Goal: Find specific page/section: Find specific page/section

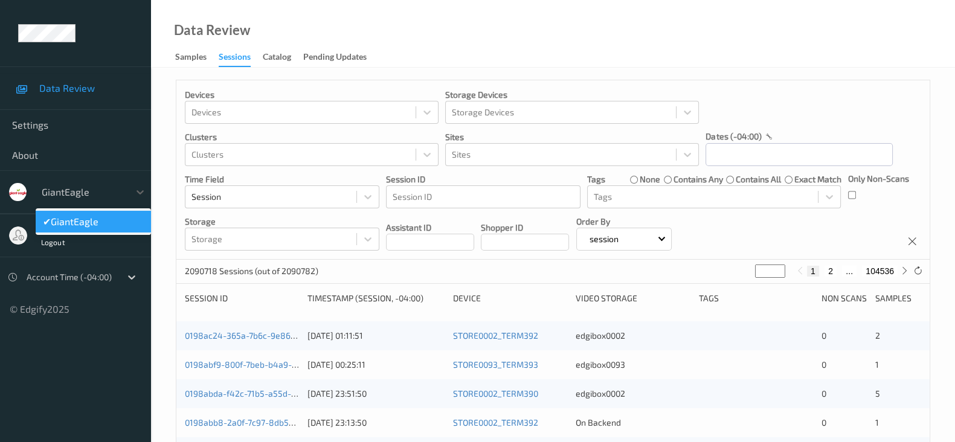
click at [112, 198] on div at bounding box center [83, 192] width 82 height 14
click at [672, 38] on div "Data Review Samples Sessions Catalog Pending Updates" at bounding box center [553, 34] width 804 height 68
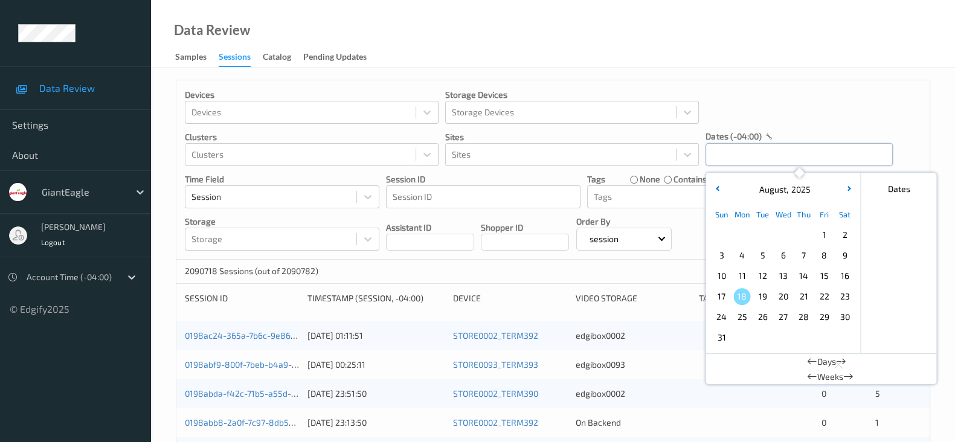
click at [755, 158] on input "text" at bounding box center [798, 154] width 187 height 23
click at [727, 254] on span "3" at bounding box center [721, 255] width 17 height 17
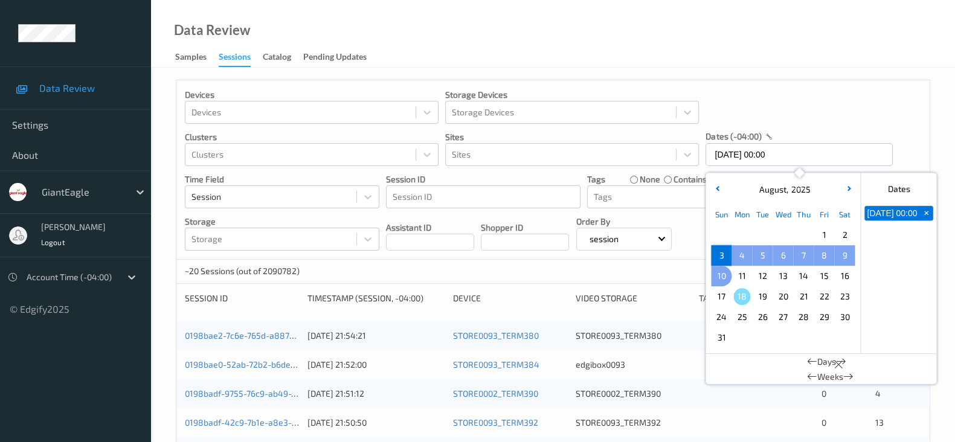
click at [723, 276] on span "10" at bounding box center [721, 276] width 17 height 17
type input "[DATE] 00:00 -> [DATE] 23:59"
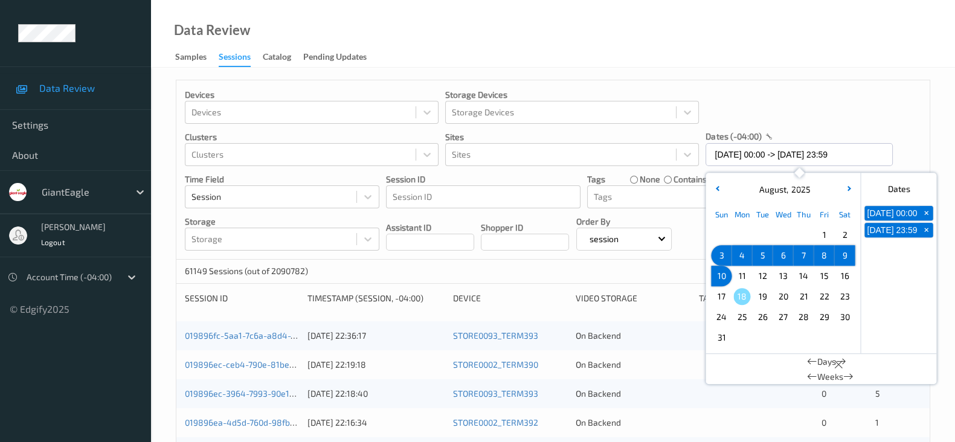
click at [768, 60] on div "Data Review Samples Sessions Catalog Pending Updates" at bounding box center [553, 34] width 804 height 68
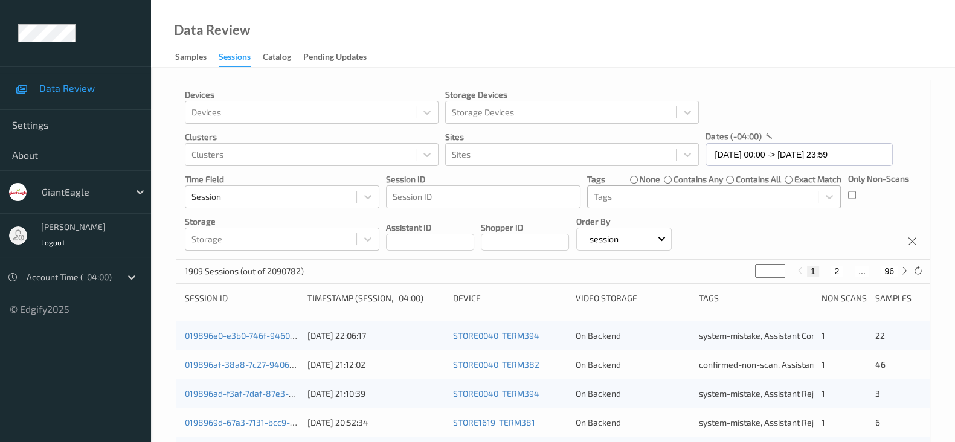
click at [634, 195] on div at bounding box center [703, 197] width 218 height 14
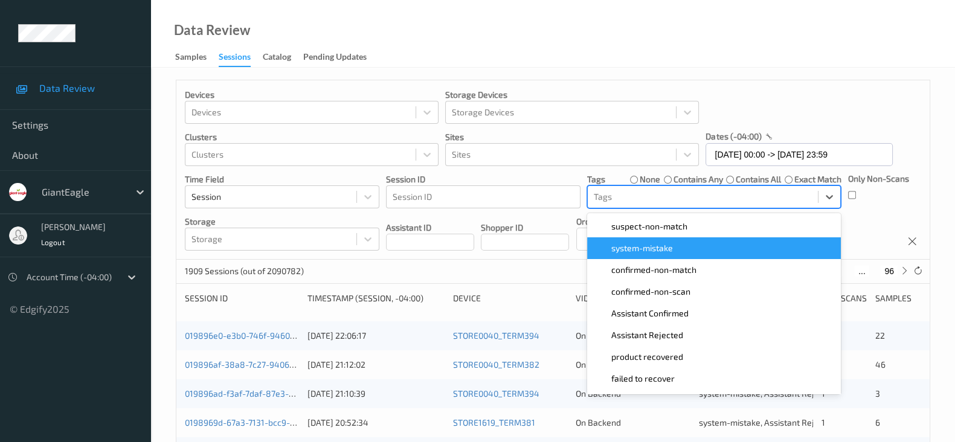
click at [657, 249] on span "system-mistake" at bounding box center [642, 248] width 62 height 12
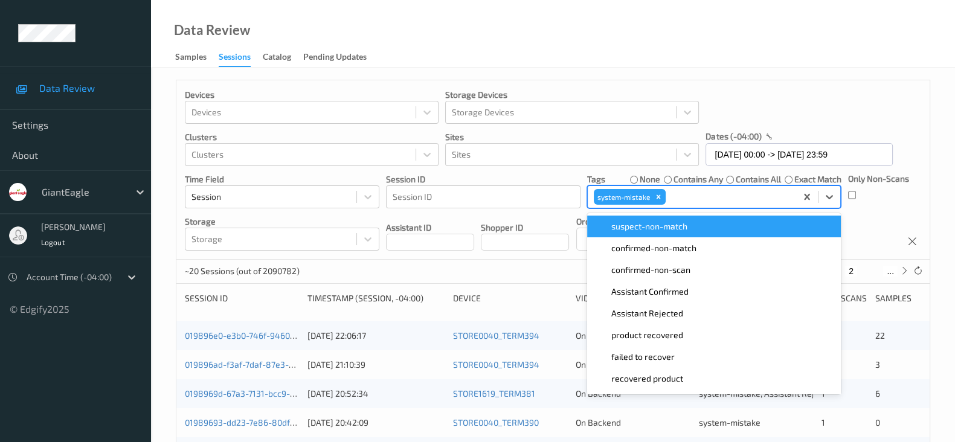
click at [853, 56] on div "Data Review Samples Sessions Catalog Pending Updates" at bounding box center [553, 34] width 804 height 68
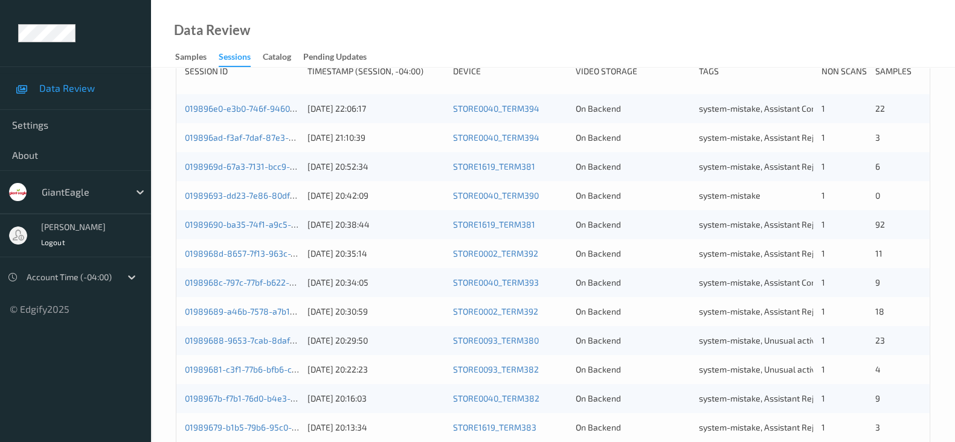
scroll to position [507, 0]
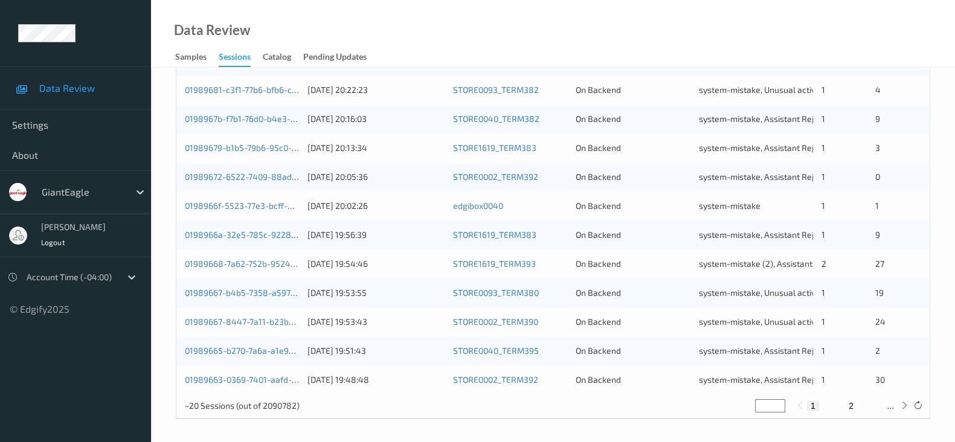
click at [843, 405] on div "1 2 ..." at bounding box center [852, 405] width 91 height 11
click at [847, 405] on button "2" at bounding box center [851, 405] width 12 height 11
type input "*"
click at [810, 407] on button "1" at bounding box center [813, 405] width 12 height 11
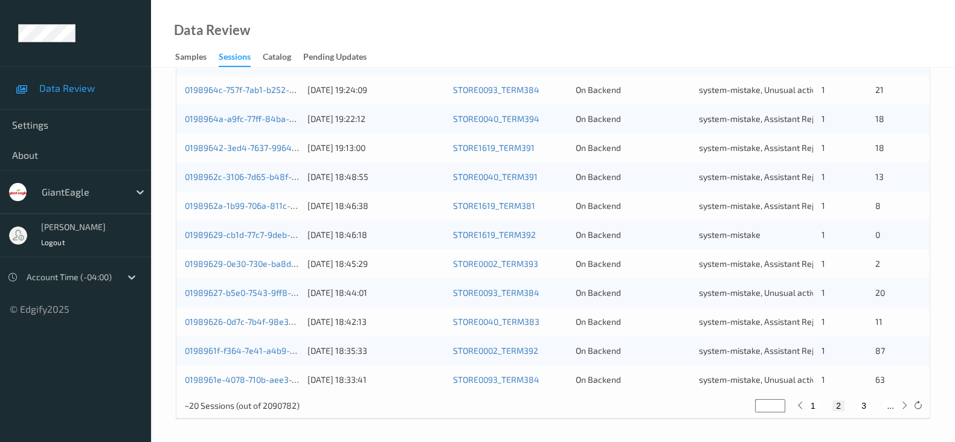
type input "*"
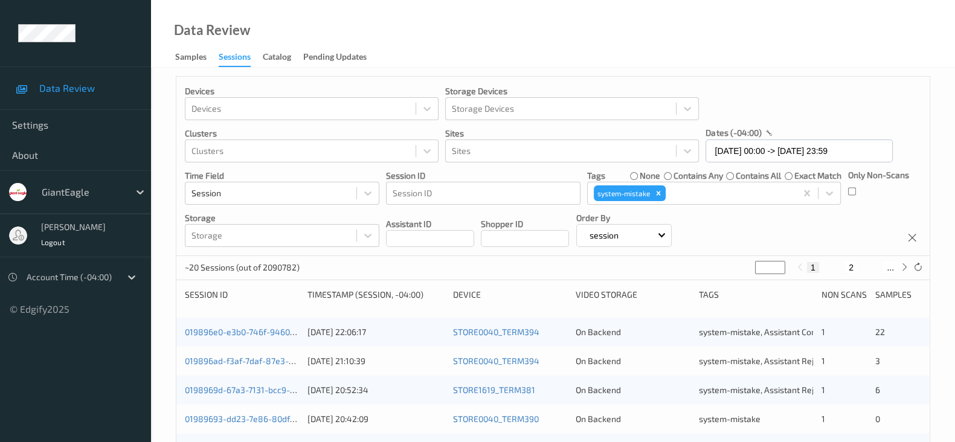
scroll to position [0, 0]
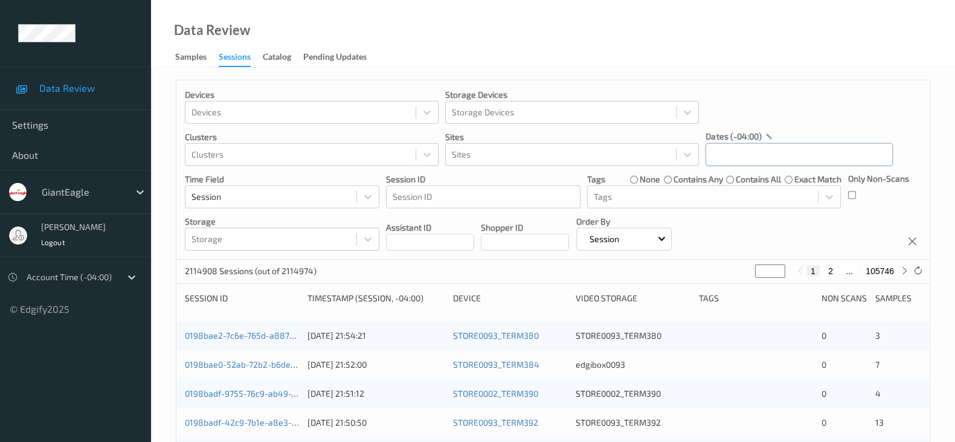
click at [733, 153] on input "text" at bounding box center [798, 154] width 187 height 23
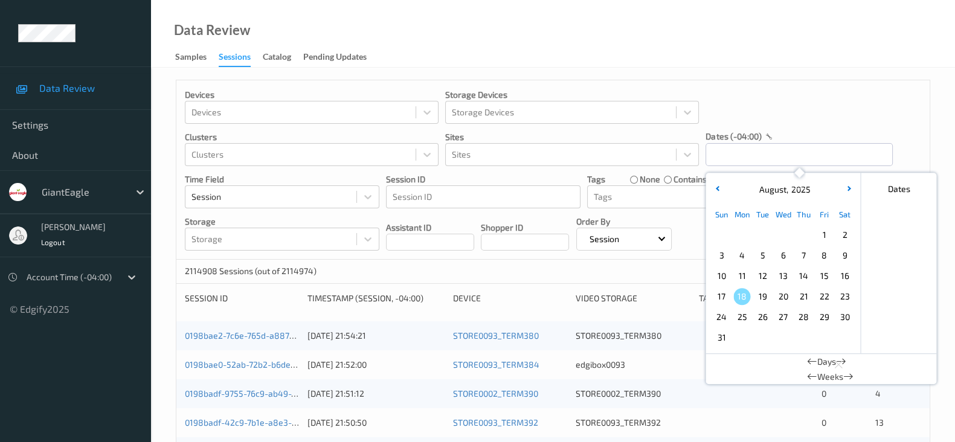
click at [722, 255] on span "3" at bounding box center [721, 255] width 17 height 17
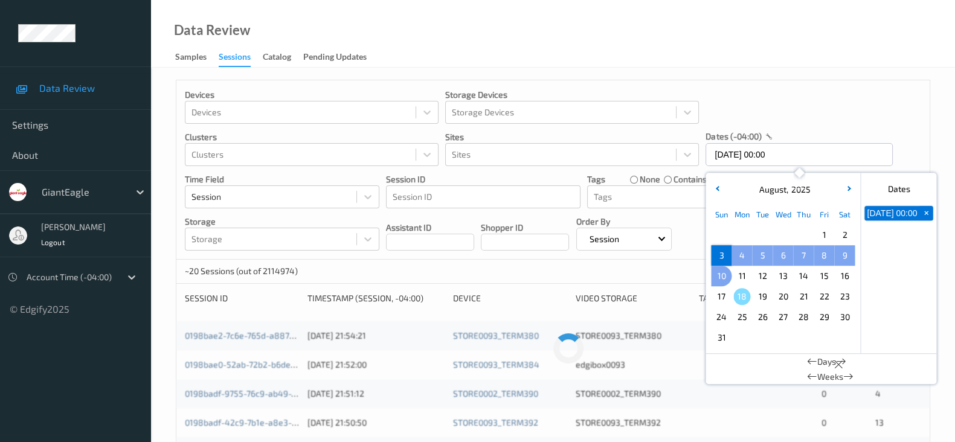
click at [720, 275] on span "10" at bounding box center [721, 276] width 17 height 17
type input "[DATE] 00:00 -> [DATE] 23:59"
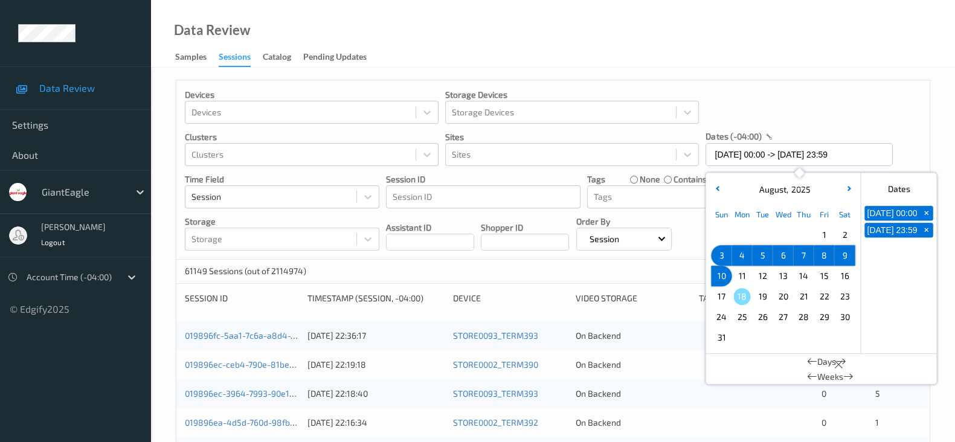
click at [863, 50] on div "Data Review Samples Sessions Catalog Pending Updates" at bounding box center [553, 34] width 804 height 68
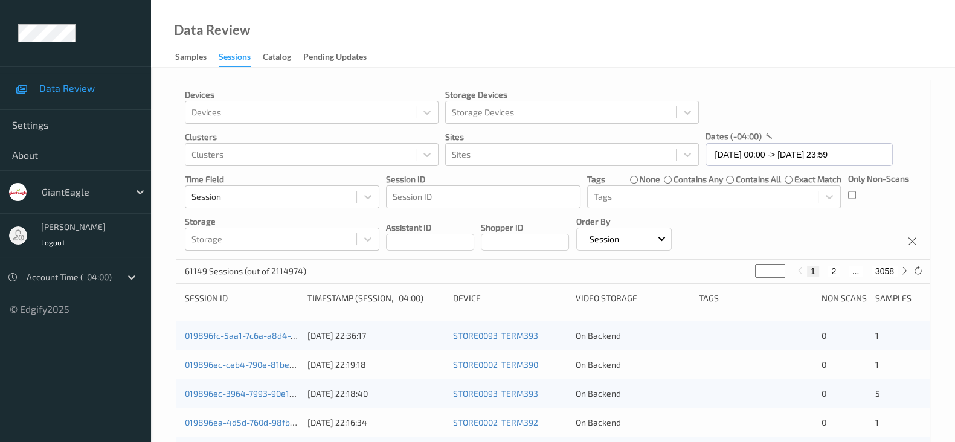
click at [857, 194] on div "Only Non-Scans" at bounding box center [878, 191] width 61 height 36
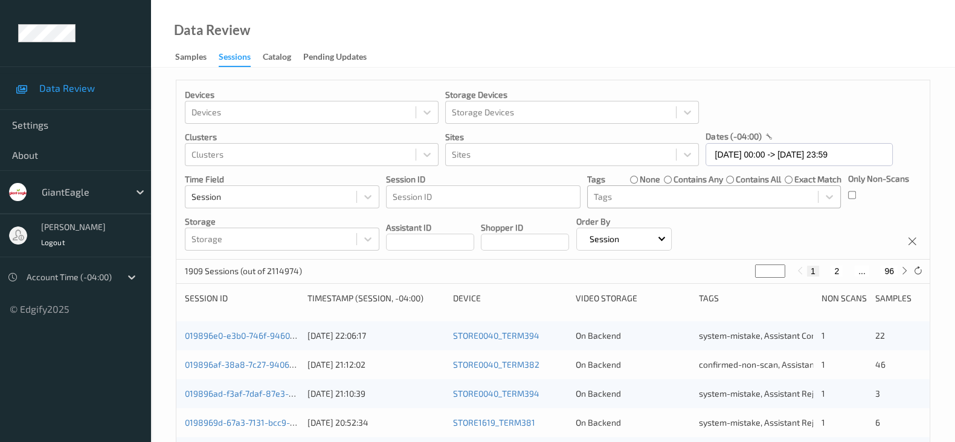
click at [695, 196] on div at bounding box center [703, 197] width 218 height 14
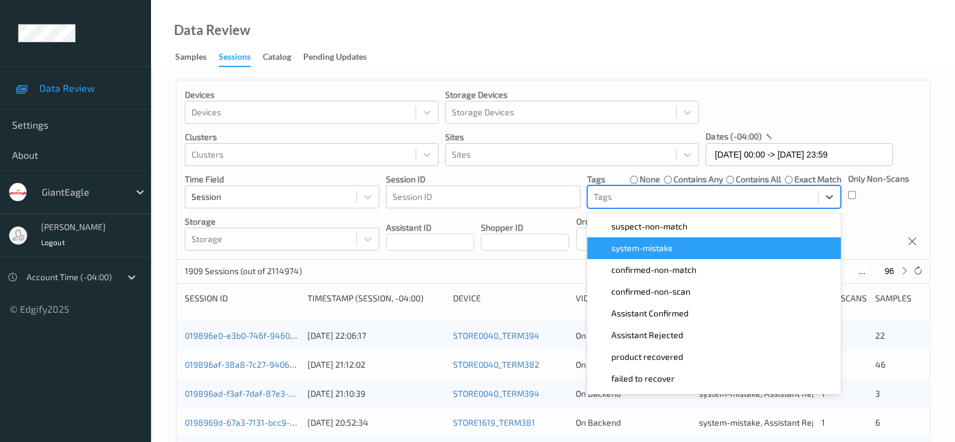
click at [689, 251] on div "system-mistake" at bounding box center [713, 248] width 239 height 12
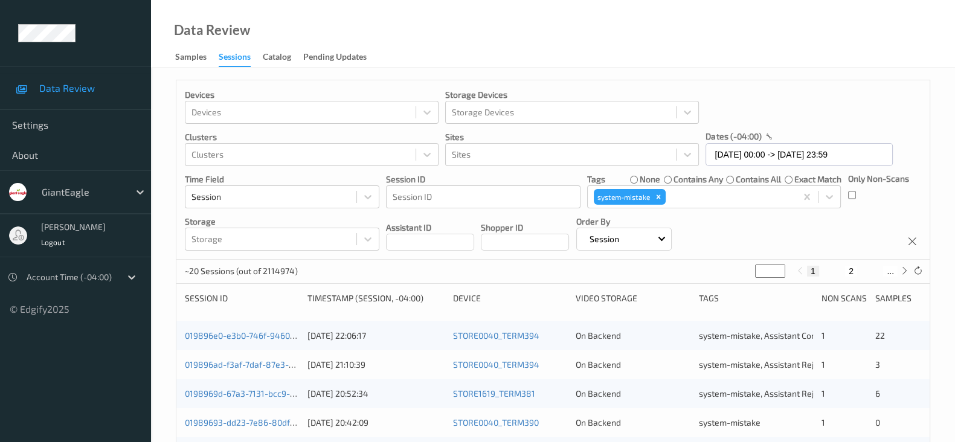
click at [867, 43] on div "Data Review Samples Sessions Catalog Pending Updates" at bounding box center [553, 34] width 804 height 68
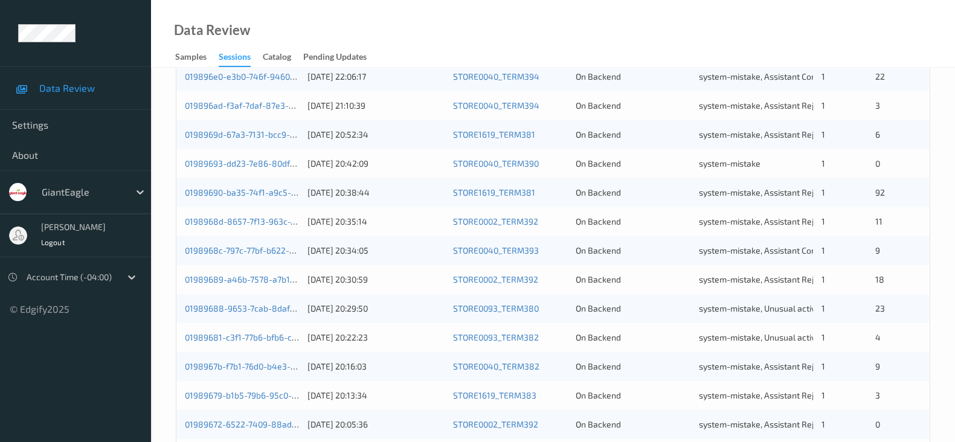
scroll to position [507, 0]
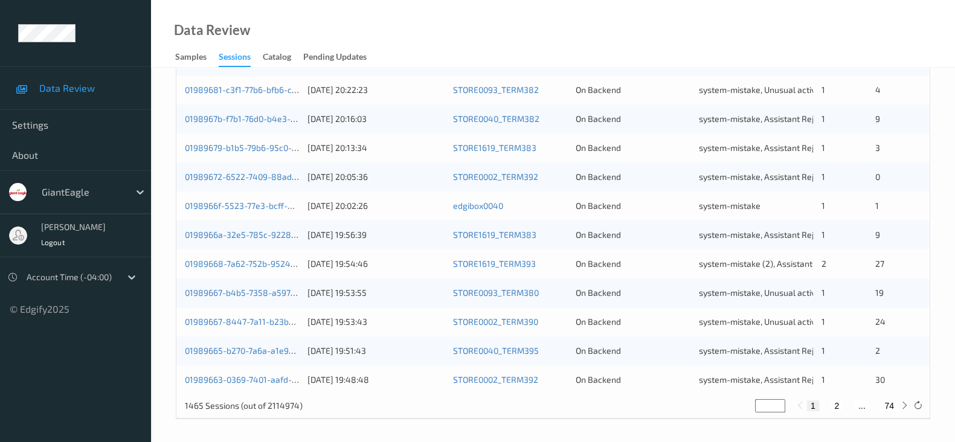
click at [889, 404] on button "74" at bounding box center [889, 405] width 17 height 11
type input "**"
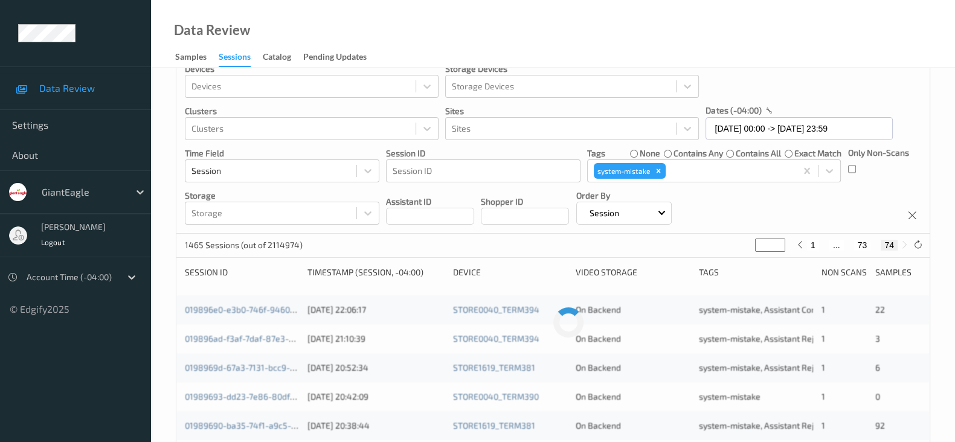
scroll to position [0, 0]
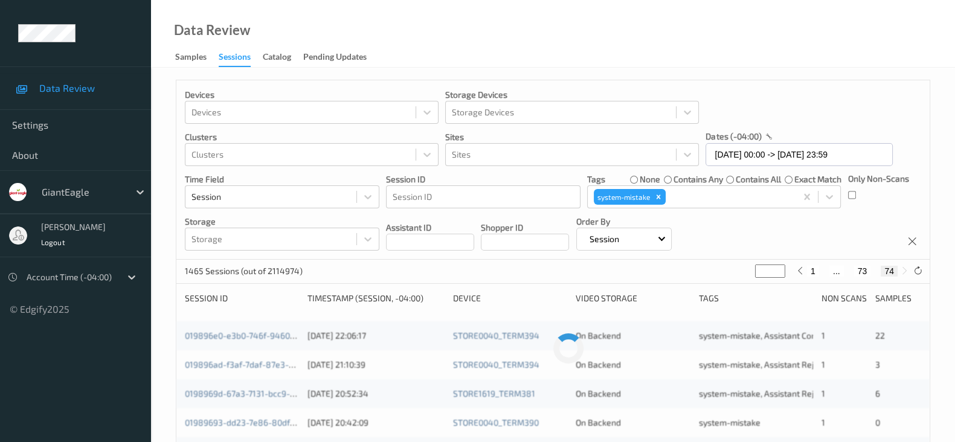
click at [766, 222] on div "Devices Devices Storage Devices Storage Devices Clusters Clusters Sites Sites d…" at bounding box center [552, 169] width 753 height 179
click at [661, 199] on icon "Remove system-mistake" at bounding box center [658, 197] width 8 height 8
type input "*"
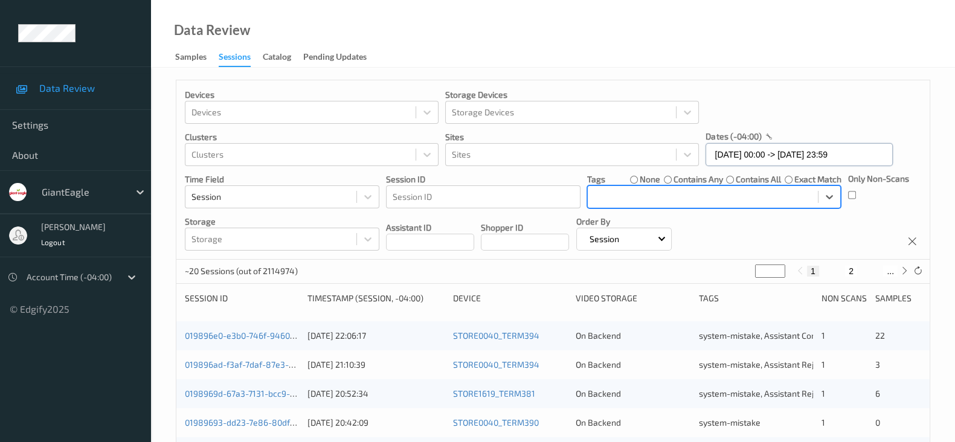
click at [843, 156] on input "[DATE] 00:00 -> [DATE] 23:59" at bounding box center [798, 154] width 187 height 23
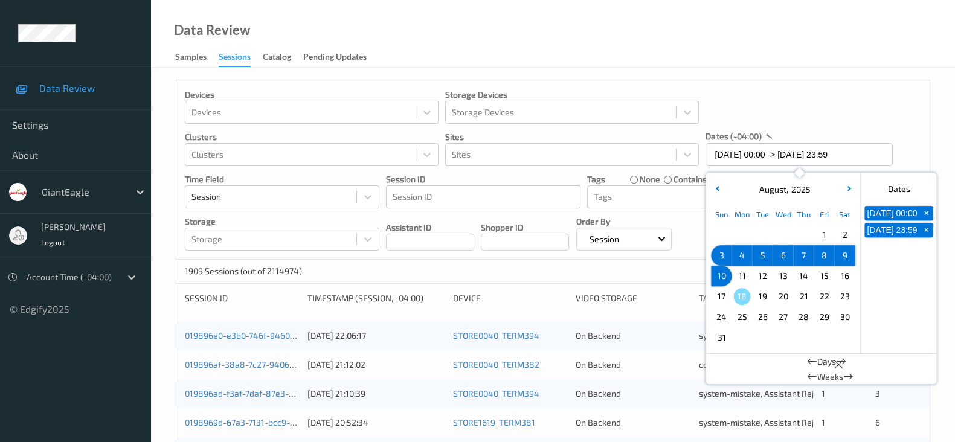
click at [926, 220] on span "+" at bounding box center [926, 213] width 13 height 13
type input "10/08/2025 00:00"
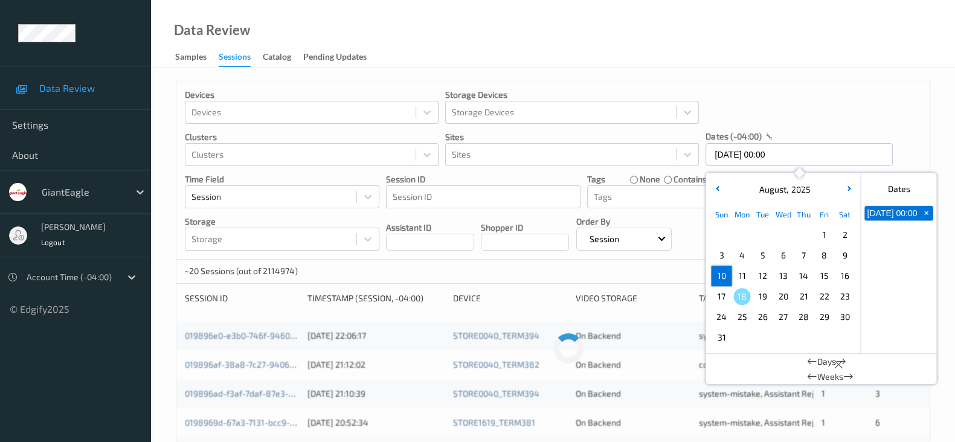
click at [926, 220] on span "+" at bounding box center [926, 213] width 13 height 13
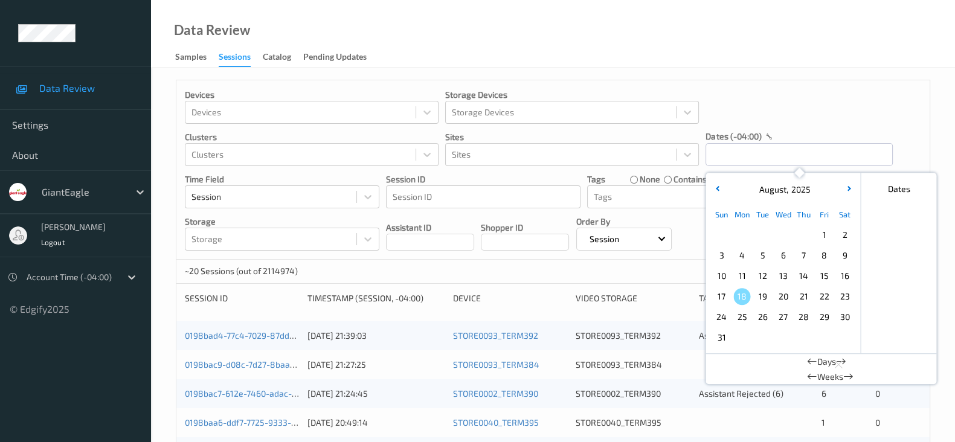
click at [867, 83] on div "Devices Devices Storage Devices Storage Devices Clusters Clusters Sites Sites d…" at bounding box center [552, 169] width 753 height 179
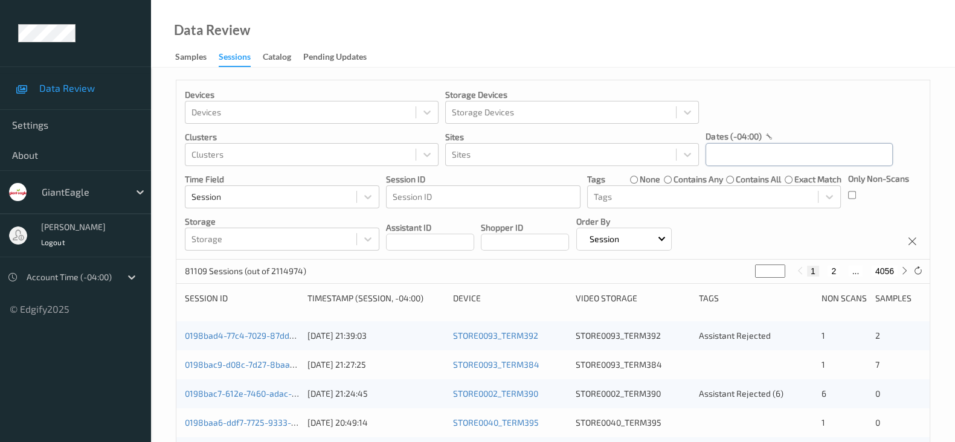
click at [820, 154] on input "text" at bounding box center [798, 154] width 187 height 23
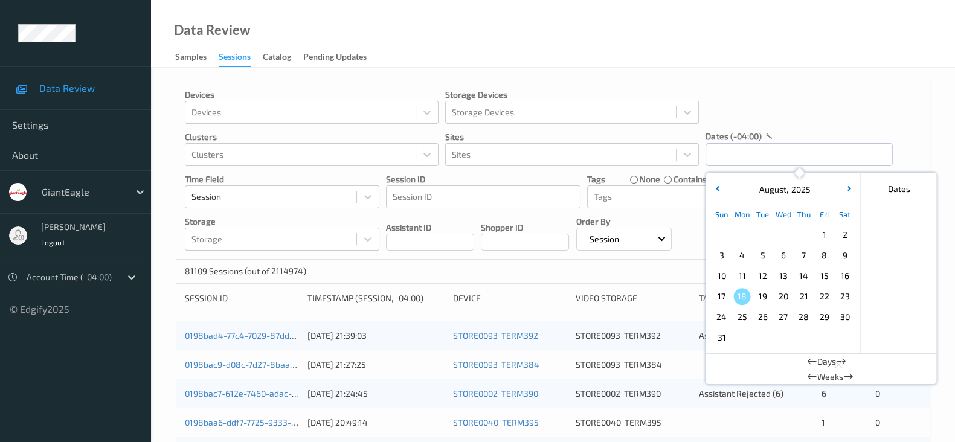
click at [716, 295] on span "17" at bounding box center [721, 296] width 17 height 17
click at [716, 294] on span "17" at bounding box center [721, 296] width 17 height 17
type input "17/08/2025 00:00 -> 17/08/2025 23:59"
click at [807, 83] on div "Devices Devices Storage Devices Storage Devices Clusters Clusters Sites Sites d…" at bounding box center [552, 169] width 753 height 179
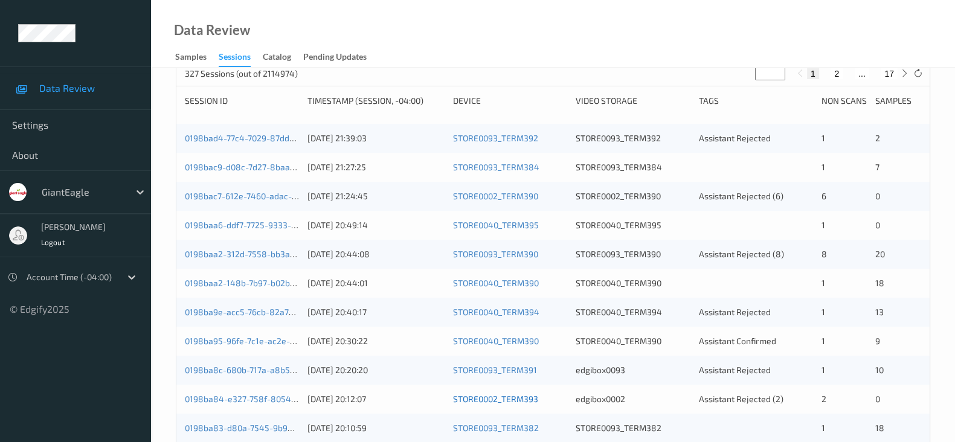
scroll to position [377, 0]
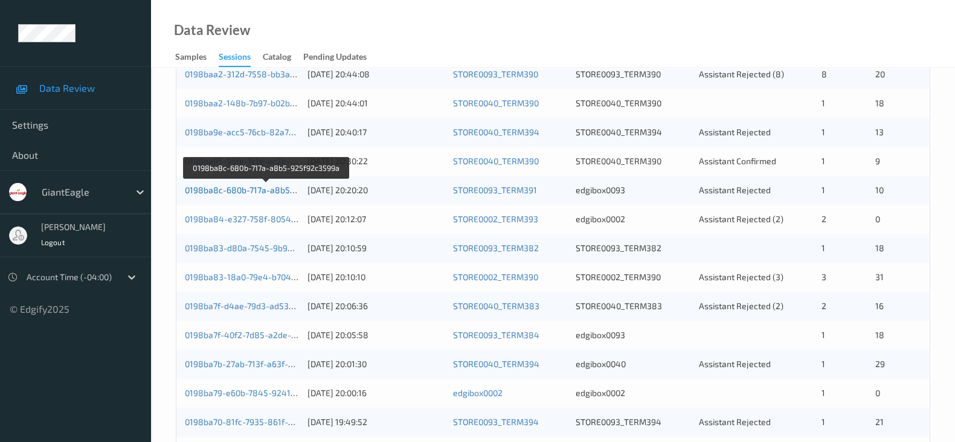
click at [278, 187] on link "0198ba8c-680b-717a-a8b5-925f92c3599a" at bounding box center [267, 190] width 164 height 10
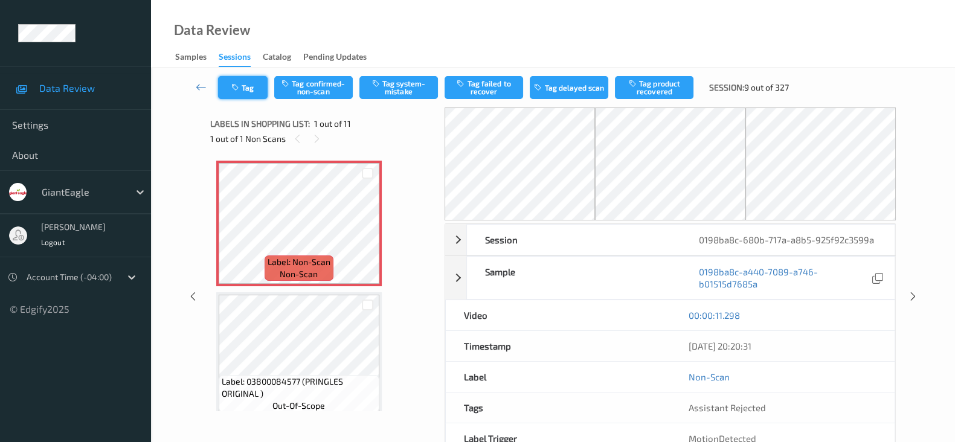
click at [224, 92] on button "Tag" at bounding box center [243, 87] width 50 height 23
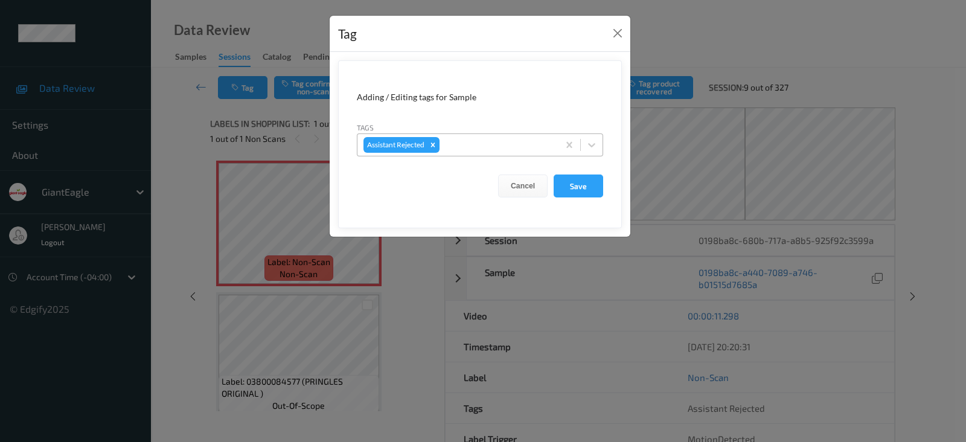
click at [507, 143] on div at bounding box center [497, 145] width 111 height 14
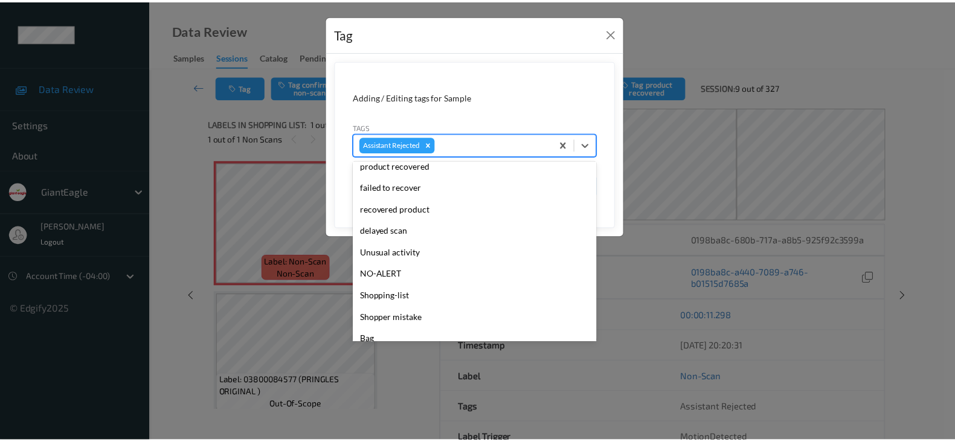
scroll to position [127, 0]
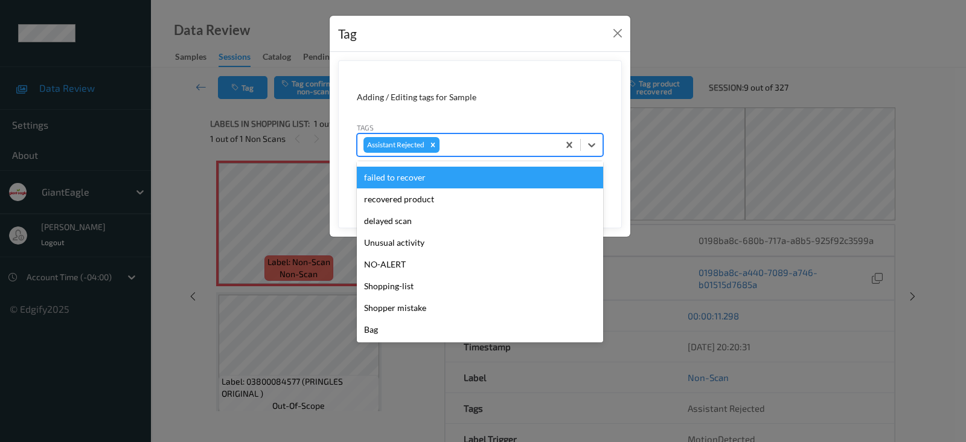
click at [692, 33] on div "Tag Adding / Editing tags for Sample Tags option failed to recover focused, 7 o…" at bounding box center [483, 221] width 966 height 442
